Goal: Information Seeking & Learning: Learn about a topic

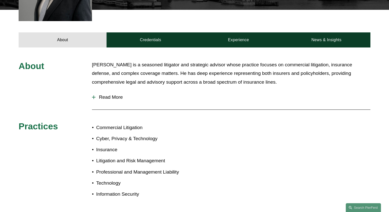
scroll to position [187, 0]
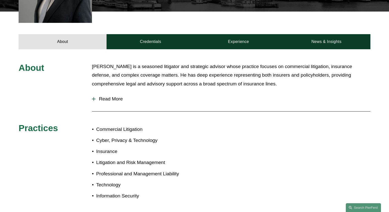
click at [115, 101] on span "Read More" at bounding box center [232, 99] width 275 height 6
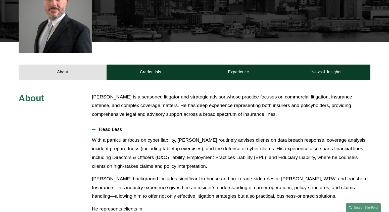
scroll to position [141, 0]
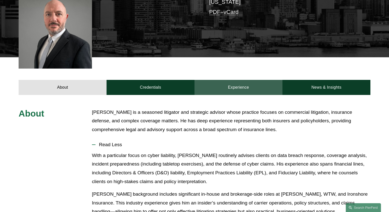
click at [243, 90] on link "Experience" at bounding box center [238, 87] width 88 height 15
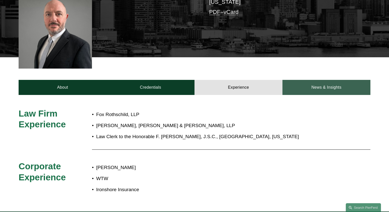
click at [303, 86] on link "News & Insights" at bounding box center [326, 87] width 88 height 15
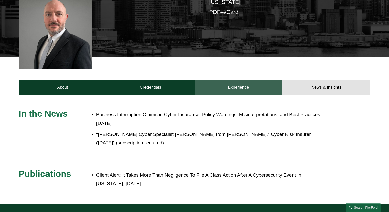
click at [233, 88] on link "Experience" at bounding box center [238, 87] width 88 height 15
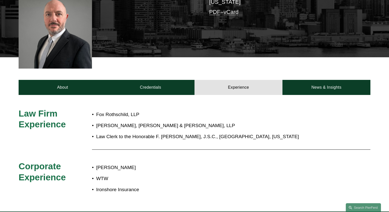
click at [314, 96] on div "Law Firm Experience Fox Rothschild, LLP Winget, Spadafora & Schwartzberg, LLP L…" at bounding box center [194, 153] width 389 height 116
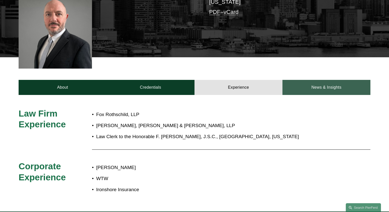
click at [315, 91] on link "News & Insights" at bounding box center [326, 87] width 88 height 15
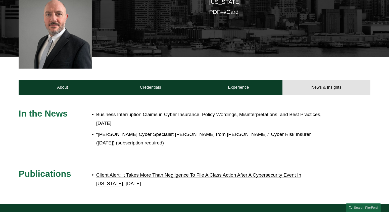
drag, startPoint x: 150, startPoint y: 142, endPoint x: 91, endPoint y: 129, distance: 60.2
click at [91, 129] on div "In the News Business Interruption Claims in Cyber Insurance: Policy Wordings, M…" at bounding box center [194, 149] width 389 height 83
click at [190, 146] on p "“ Pierson Ferdinand Hires Cyber Specialist Panensky from Marsh ,” Cyber Risk In…" at bounding box center [211, 138] width 230 height 17
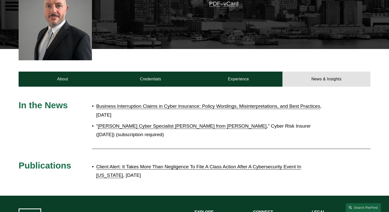
scroll to position [146, 0]
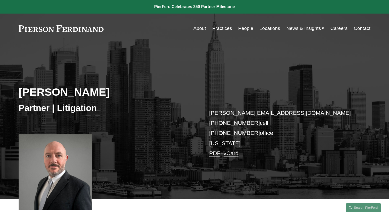
click at [240, 30] on link "People" at bounding box center [245, 29] width 15 height 10
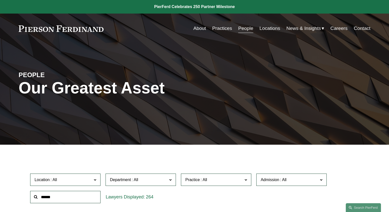
click at [54, 196] on input "text" at bounding box center [65, 197] width 70 height 12
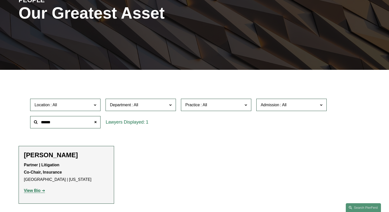
scroll to position [90, 0]
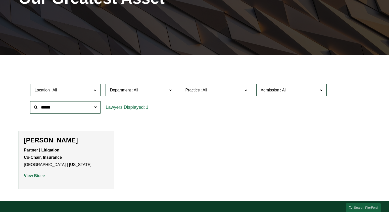
type input "******"
click at [37, 175] on strong "View Bio" at bounding box center [32, 176] width 17 height 4
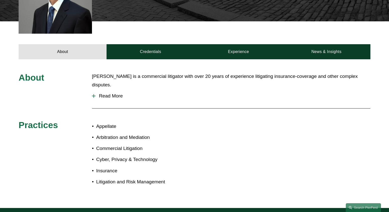
scroll to position [192, 0]
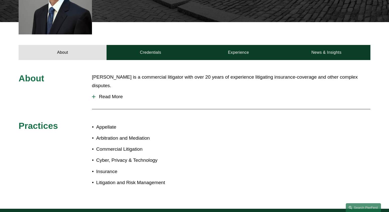
click at [108, 94] on span "Read More" at bounding box center [232, 97] width 275 height 6
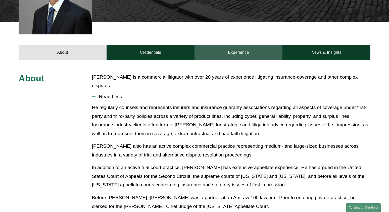
click at [225, 45] on link "Experience" at bounding box center [238, 52] width 88 height 15
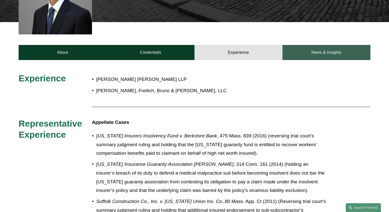
click at [335, 45] on link "News & Insights" at bounding box center [326, 52] width 88 height 15
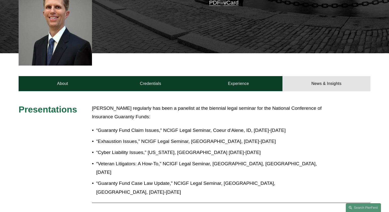
scroll to position [0, 0]
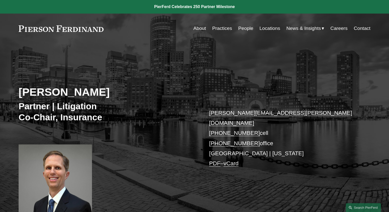
click at [193, 82] on div "Kurt M. Mullen Partner | Litigation Co-Chair, Insurance kurt.mullen@pierferd.co…" at bounding box center [194, 134] width 389 height 159
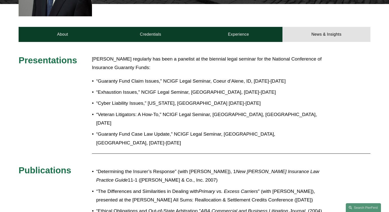
scroll to position [210, 0]
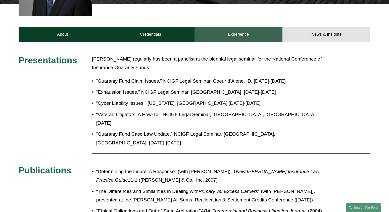
click at [231, 27] on link "Experience" at bounding box center [238, 34] width 88 height 15
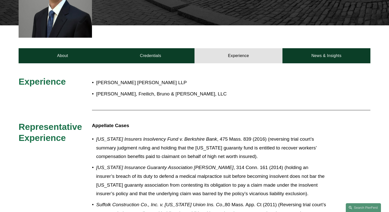
scroll to position [129, 0]
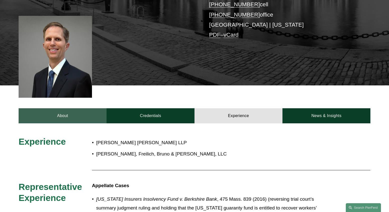
click at [57, 110] on link "About" at bounding box center [63, 115] width 88 height 15
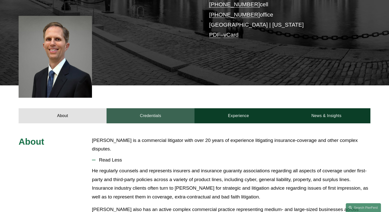
click at [153, 109] on link "Credentials" at bounding box center [151, 115] width 88 height 15
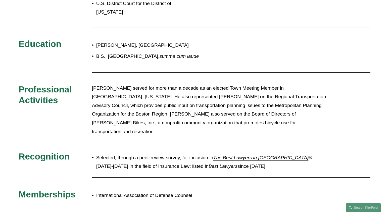
scroll to position [358, 0]
